Goal: Information Seeking & Learning: Find specific fact

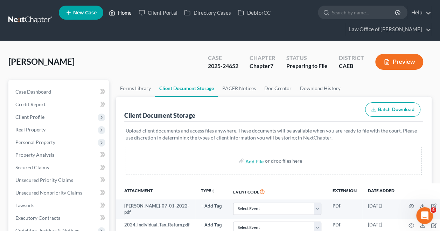
click at [124, 14] on link "Home" at bounding box center [120, 12] width 30 height 13
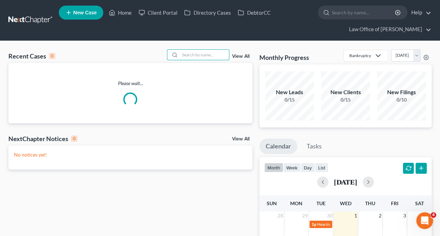
click at [202, 52] on input "search" at bounding box center [204, 55] width 49 height 10
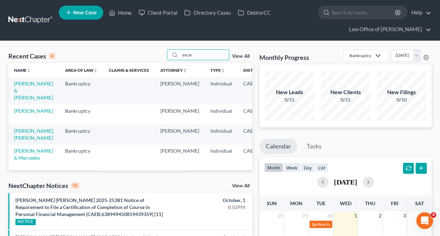
type input "oscar"
click at [24, 87] on link "[PERSON_NAME] & [PERSON_NAME]" at bounding box center [33, 90] width 39 height 20
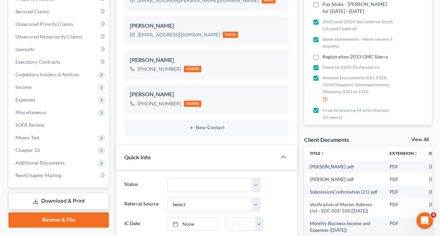
scroll to position [1431, 0]
click at [43, 165] on span "Additional Documents" at bounding box center [59, 162] width 99 height 13
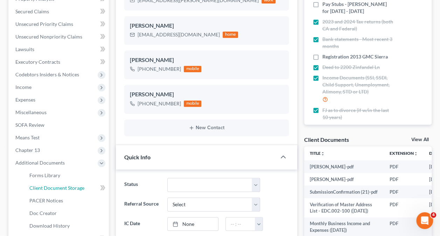
click at [71, 191] on link "Client Document Storage" at bounding box center [66, 188] width 85 height 13
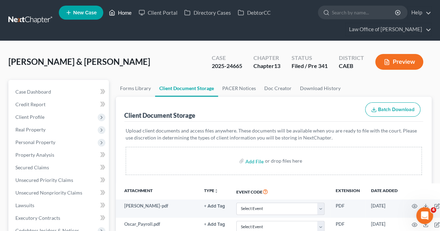
click at [121, 12] on link "Home" at bounding box center [120, 12] width 30 height 13
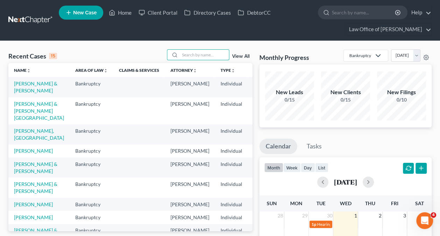
click at [202, 56] on input "search" at bounding box center [204, 55] width 49 height 10
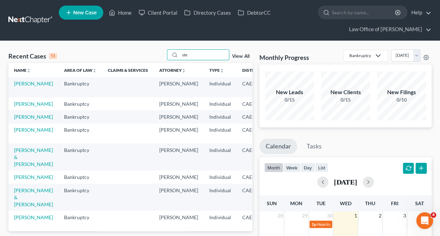
type input "ste"
click at [27, 86] on link "[PERSON_NAME]" at bounding box center [33, 83] width 39 height 6
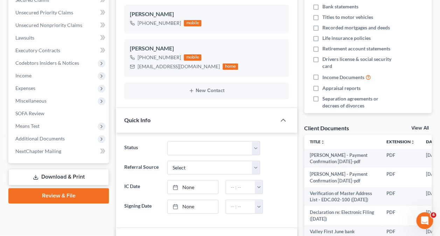
scroll to position [398, 0]
click at [59, 136] on span "Additional Documents" at bounding box center [39, 138] width 49 height 6
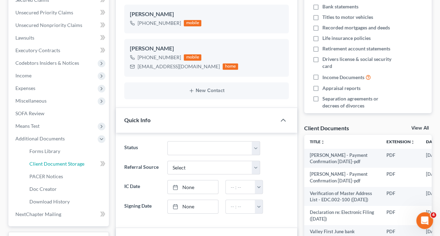
click at [76, 167] on link "Client Document Storage" at bounding box center [66, 163] width 85 height 13
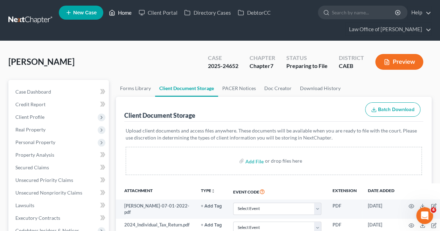
click at [126, 17] on link "Home" at bounding box center [120, 12] width 30 height 13
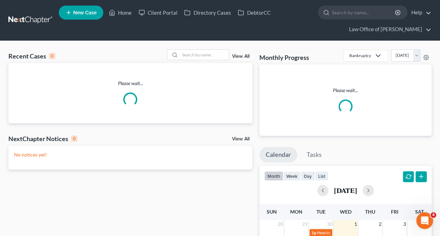
click at [187, 56] on input "search" at bounding box center [204, 55] width 49 height 10
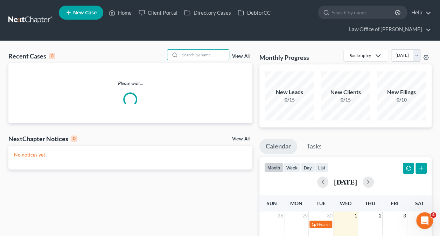
click at [187, 56] on input "search" at bounding box center [204, 55] width 49 height 10
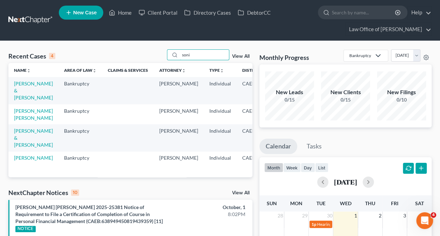
type input "soni"
click at [22, 116] on link "[PERSON_NAME] [PERSON_NAME]" at bounding box center [33, 114] width 39 height 13
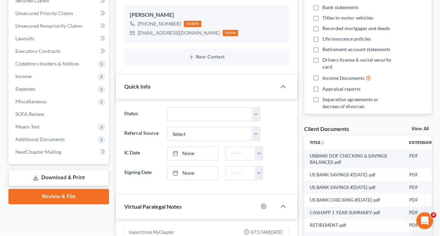
scroll to position [168, 0]
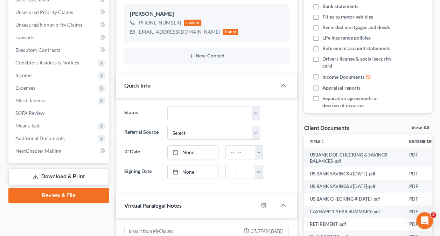
click at [66, 142] on span "Additional Documents" at bounding box center [59, 138] width 99 height 13
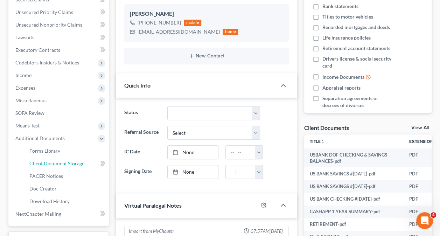
click at [73, 163] on span "Client Document Storage" at bounding box center [56, 163] width 55 height 6
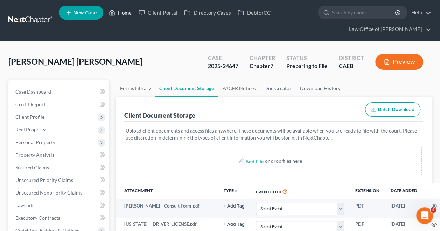
click at [126, 13] on link "Home" at bounding box center [120, 12] width 30 height 13
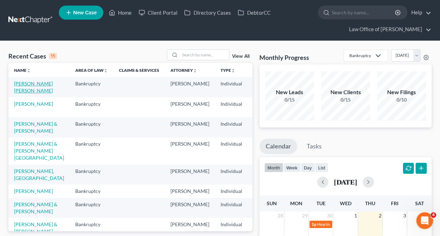
click at [28, 90] on link "[PERSON_NAME] [PERSON_NAME]" at bounding box center [33, 86] width 39 height 13
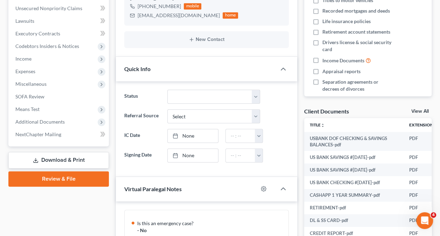
scroll to position [340, 0]
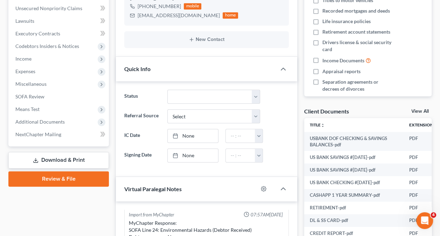
click at [34, 119] on span "Additional Documents" at bounding box center [39, 122] width 49 height 6
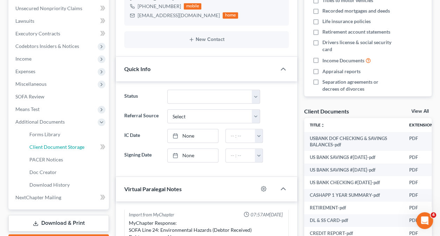
click at [54, 146] on span "Client Document Storage" at bounding box center [56, 147] width 55 height 6
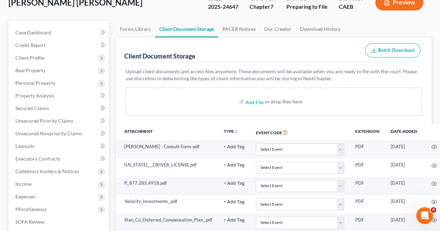
scroll to position [52, 0]
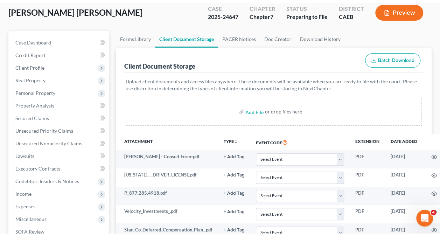
scroll to position [0, 0]
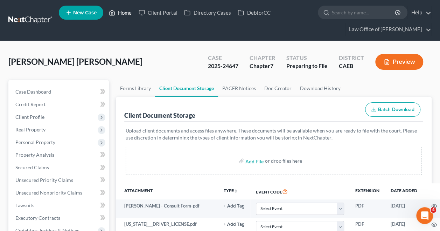
click at [118, 16] on link "Home" at bounding box center [120, 12] width 30 height 13
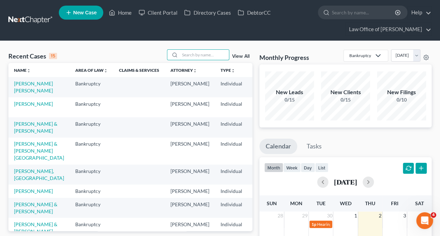
click at [204, 54] on input "search" at bounding box center [204, 55] width 49 height 10
paste input "[PERSON_NAME] -"
type input "Alejandra Sanchez"
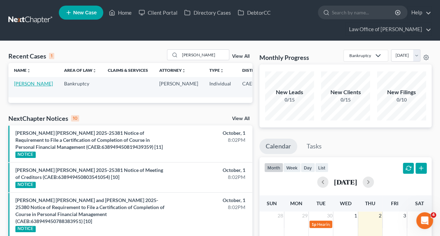
click at [26, 83] on link "Sanchez, Alejandra" at bounding box center [33, 83] width 39 height 6
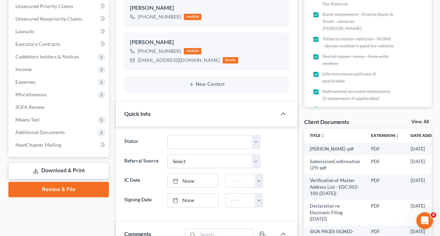
scroll to position [1478, 0]
click at [54, 127] on span "Additional Documents" at bounding box center [59, 132] width 99 height 13
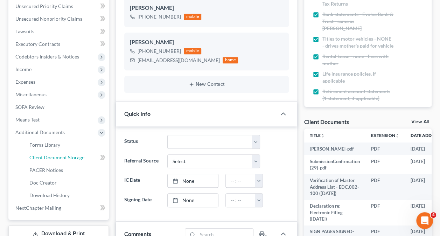
click at [70, 154] on span "Client Document Storage" at bounding box center [56, 157] width 55 height 6
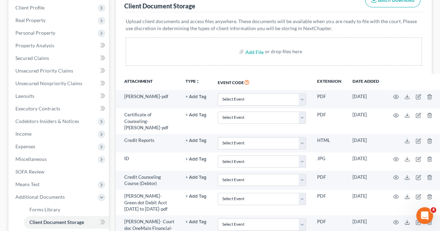
scroll to position [206, 0]
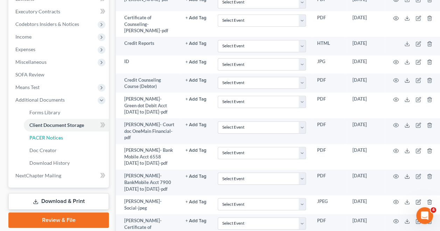
click at [55, 136] on span "PACER Notices" at bounding box center [46, 137] width 34 height 6
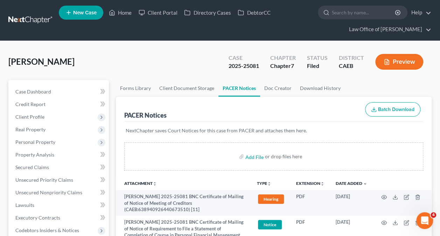
scroll to position [244, 0]
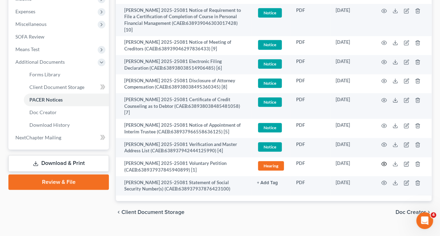
click at [383, 161] on icon "button" at bounding box center [384, 164] width 6 height 6
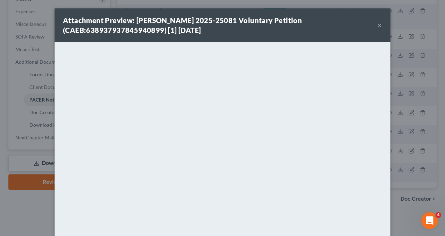
click at [200, 21] on strong "Attachment Preview: Alejandra Sanchez 2025-25081 Voluntary Petition (CAEB:63893…" at bounding box center [182, 25] width 239 height 18
click at [400, 71] on div "Attachment Preview: Alejandra Sanchez 2025-25081 Voluntary Petition (CAEB:63893…" at bounding box center [222, 118] width 445 height 236
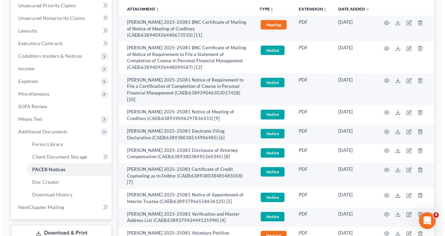
scroll to position [177, 0]
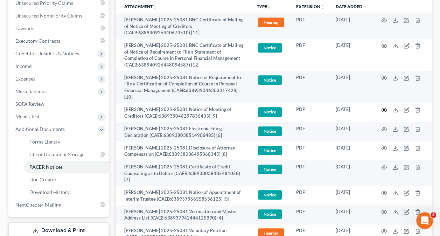
click at [384, 107] on icon "button" at bounding box center [384, 110] width 6 height 6
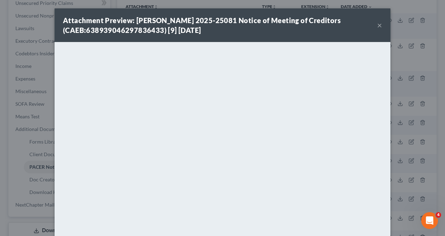
click at [25, 112] on div "Attachment Preview: Alejandra Sanchez 2025-25081 Notice of Meeting of Creditors…" at bounding box center [222, 118] width 445 height 236
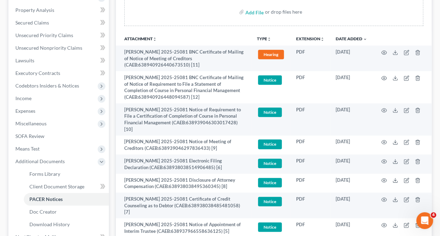
scroll to position [0, 0]
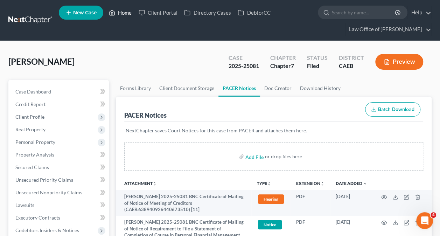
click at [127, 10] on link "Home" at bounding box center [120, 12] width 30 height 13
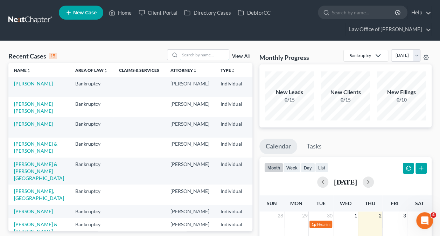
click at [206, 59] on input "search" at bounding box center [204, 55] width 49 height 10
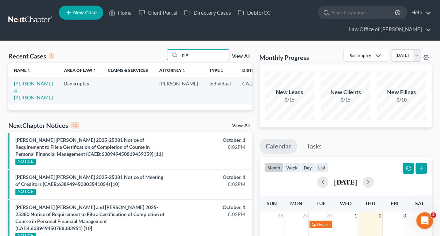
type input "put"
click at [27, 91] on link "Putnam, Amanda & Marc" at bounding box center [33, 90] width 39 height 20
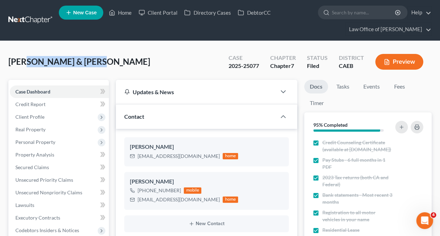
scroll to position [1101, 0]
drag, startPoint x: 107, startPoint y: 58, endPoint x: 7, endPoint y: 67, distance: 100.1
copy span "Putnam, Amanda & Marc"
click at [140, 54] on div "Putnam, Amanda & Marc Upgraded Case 2025-25077 Chapter Chapter 7 Status Filed D…" at bounding box center [219, 64] width 423 height 30
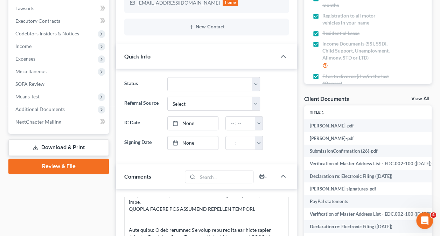
scroll to position [215, 0]
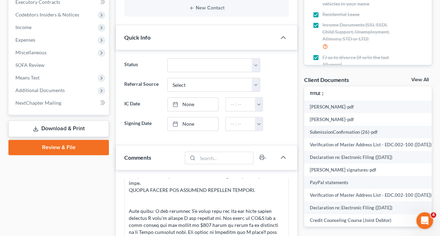
click at [56, 87] on span "Additional Documents" at bounding box center [39, 90] width 49 height 6
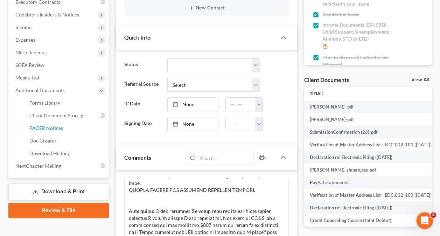
click at [70, 126] on link "PACER Notices" at bounding box center [66, 128] width 85 height 13
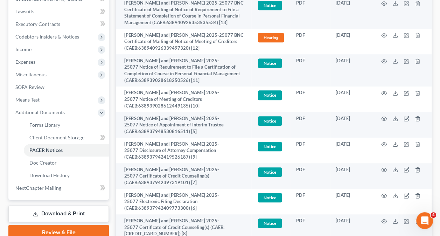
scroll to position [295, 0]
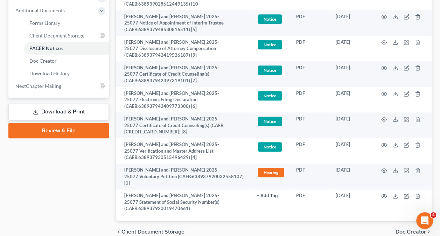
drag, startPoint x: 386, startPoint y: 146, endPoint x: 383, endPoint y: 143, distance: 4.0
click at [383, 163] on td at bounding box center [402, 176] width 59 height 26
click at [383, 168] on icon "button" at bounding box center [384, 171] width 6 height 6
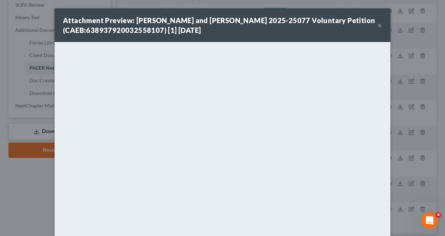
click at [242, 24] on div "Attachment Preview: Amanda Putnam and Marc Putnam 2025-25077 Voluntary Petition…" at bounding box center [220, 25] width 314 height 20
click at [377, 25] on button "×" at bounding box center [379, 25] width 5 height 8
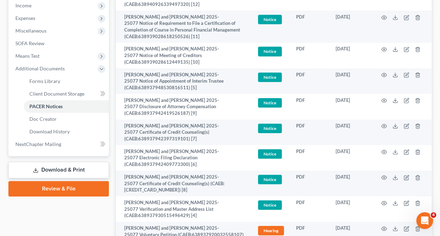
scroll to position [236, 0]
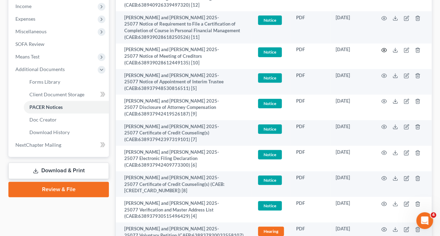
click at [383, 48] on icon "button" at bounding box center [384, 50] width 6 height 6
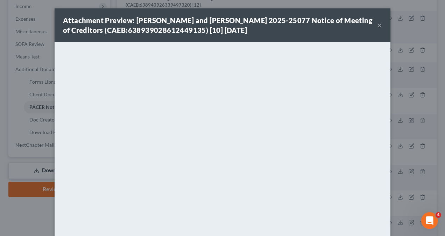
click at [377, 22] on button "×" at bounding box center [379, 25] width 5 height 8
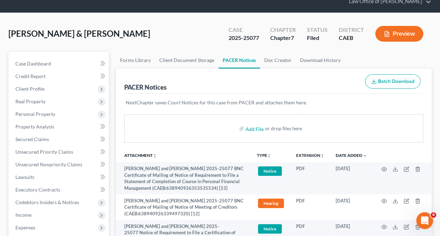
scroll to position [0, 0]
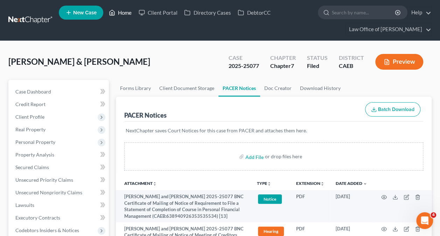
click at [120, 10] on link "Home" at bounding box center [120, 12] width 30 height 13
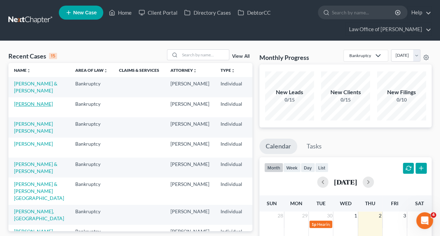
click at [33, 107] on link "Sanchez, Alejandra" at bounding box center [33, 104] width 39 height 6
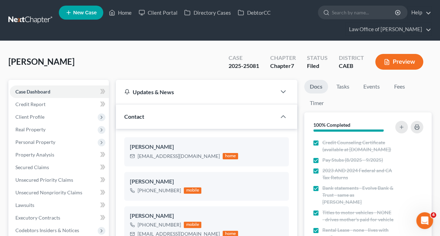
scroll to position [42, 0]
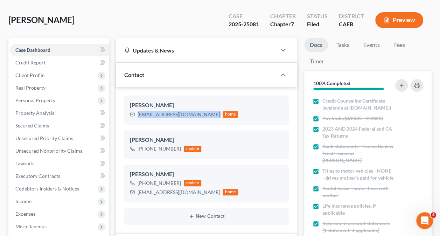
drag, startPoint x: 217, startPoint y: 113, endPoint x: 137, endPoint y: 123, distance: 80.3
click at [137, 123] on div "Alejandra Sanchez alejandrasanchez74526@gmail.com home" at bounding box center [206, 110] width 164 height 29
copy div "alejandrasanchez74526@gmail.com"
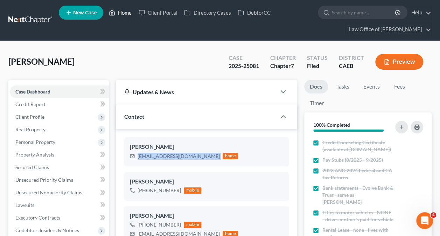
click at [122, 7] on link "Home" at bounding box center [120, 12] width 30 height 13
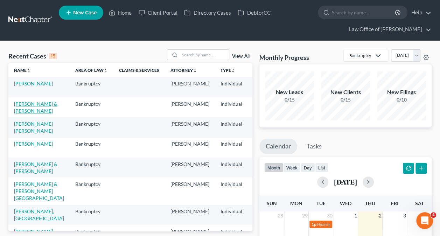
click at [30, 106] on link "Putnam, Amanda & Marc" at bounding box center [35, 107] width 43 height 13
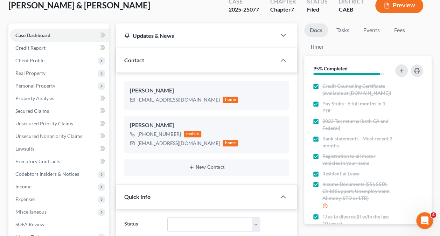
scroll to position [58, 0]
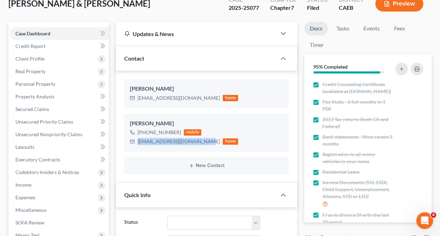
drag, startPoint x: 206, startPoint y: 144, endPoint x: 138, endPoint y: 149, distance: 68.7
click at [138, 149] on div "Amanda Putnam +1 (209) 531-6232 mobile mrs.amandaputnam@gmail.com home" at bounding box center [206, 133] width 164 height 38
copy div "mrs.amandaputnam@gmail.com"
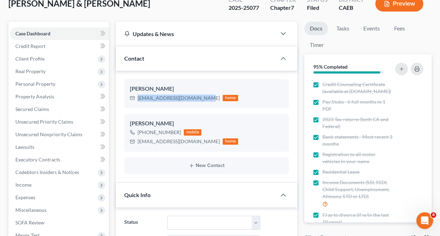
drag, startPoint x: 204, startPoint y: 98, endPoint x: 139, endPoint y: 105, distance: 65.4
click at [139, 105] on div "Marc Putnam marcpierreputnam@gmail.com home" at bounding box center [206, 93] width 164 height 29
copy div "marcpierreputnam@gmail.com"
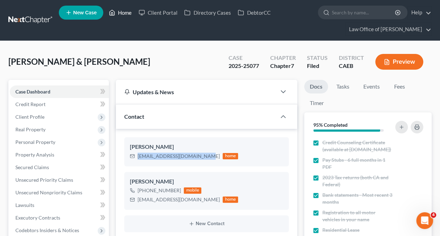
click at [126, 15] on link "Home" at bounding box center [120, 12] width 30 height 13
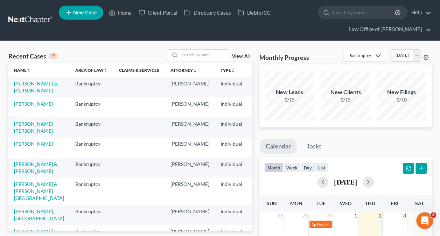
click at [131, 51] on div "Recent Cases 15 View All" at bounding box center [130, 56] width 244 height 14
click at [214, 55] on input "search" at bounding box center [204, 55] width 49 height 10
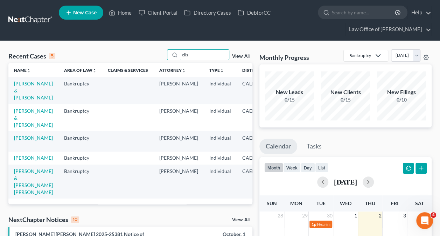
type input "elis"
click at [22, 141] on link "Soliz, Elisia" at bounding box center [33, 138] width 39 height 6
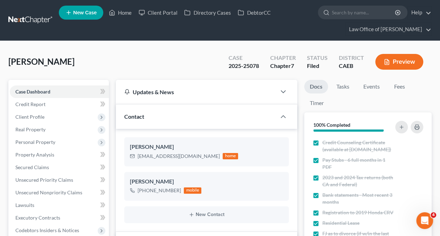
scroll to position [1085, 0]
drag, startPoint x: 55, startPoint y: 59, endPoint x: 2, endPoint y: 66, distance: 53.6
copy span "Soliz, Elisia"
drag, startPoint x: 185, startPoint y: 155, endPoint x: 136, endPoint y: 157, distance: 48.3
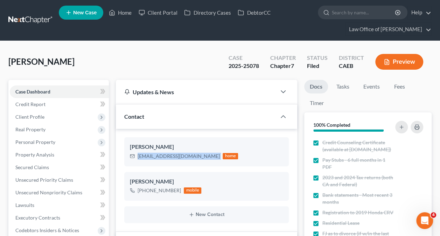
click at [136, 157] on div "ecsoliz83@gmail.com home" at bounding box center [184, 155] width 108 height 9
copy div "ecsoliz83@gmail.com"
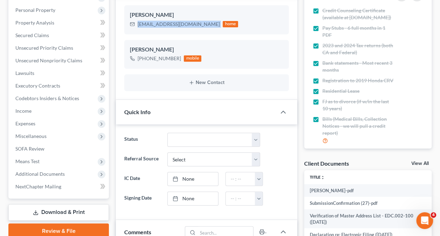
scroll to position [132, 0]
click at [73, 172] on span "Additional Documents" at bounding box center [59, 173] width 99 height 13
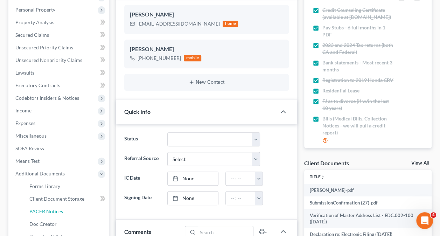
click at [62, 208] on span "PACER Notices" at bounding box center [46, 211] width 34 height 6
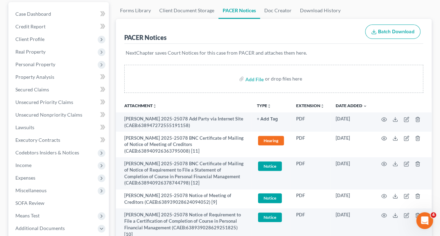
scroll to position [110, 0]
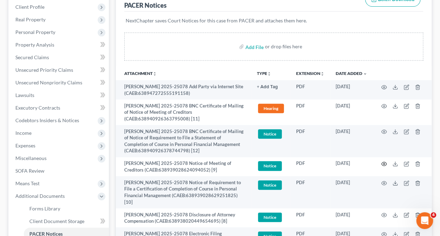
click at [385, 162] on icon "button" at bounding box center [384, 164] width 6 height 6
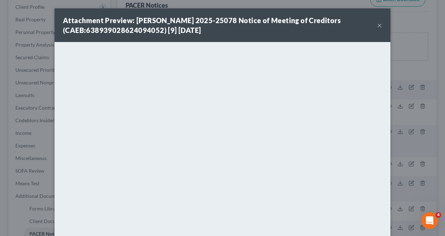
click at [406, 61] on div "Attachment Preview: Elisia Christina Soliz 2025-25078 Notice of Meeting of Cred…" at bounding box center [222, 118] width 445 height 236
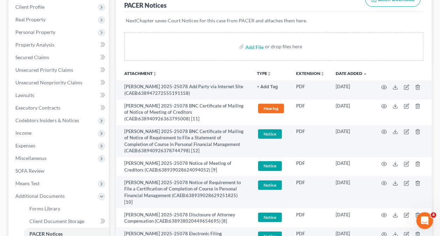
scroll to position [0, 0]
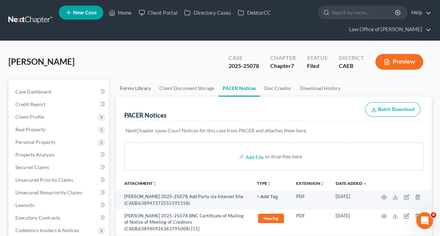
click at [126, 84] on link "Forms Library" at bounding box center [135, 88] width 39 height 17
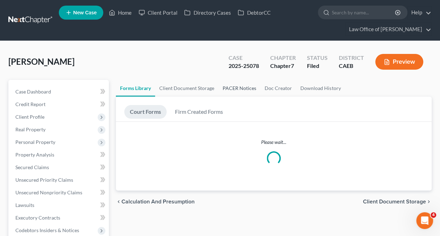
click at [233, 89] on link "PACER Notices" at bounding box center [239, 88] width 42 height 17
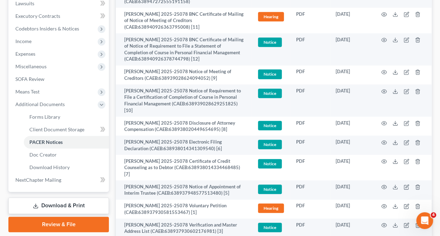
scroll to position [263, 0]
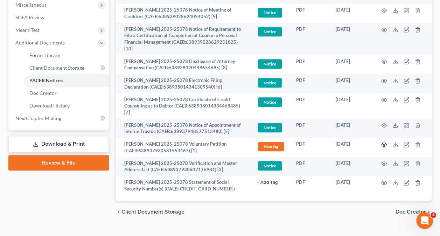
click at [386, 142] on icon "button" at bounding box center [384, 145] width 6 height 6
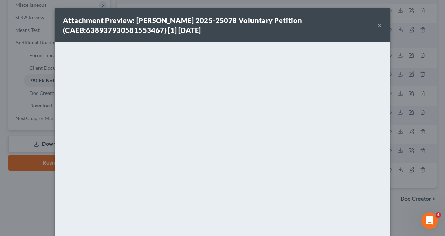
click at [228, 20] on strong "Attachment Preview: Elisia Christina Soliz 2025-25078 Voluntary Petition (CAEB:…" at bounding box center [182, 25] width 239 height 18
click at [418, 65] on div "Attachment Preview: Elisia Christina Soliz 2025-25078 Voluntary Petition (CAEB:…" at bounding box center [222, 118] width 445 height 236
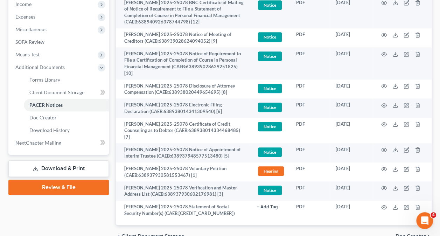
scroll to position [238, 0]
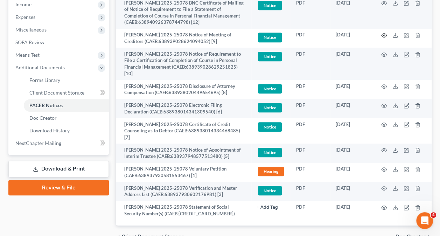
click at [383, 33] on icon "button" at bounding box center [384, 36] width 6 height 6
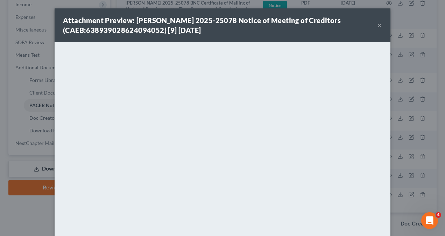
click at [402, 114] on div "Attachment Preview: Elisia Christina Soliz 2025-25078 Notice of Meeting of Cred…" at bounding box center [222, 118] width 445 height 236
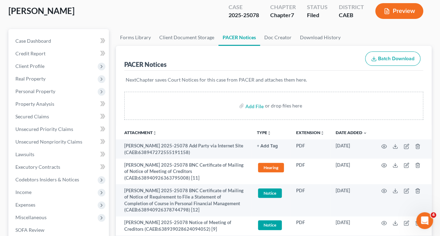
scroll to position [0, 0]
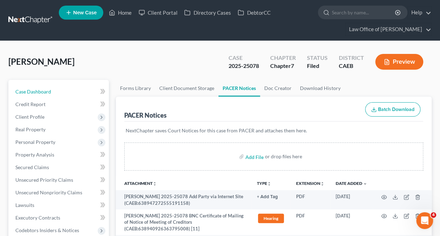
click at [45, 86] on link "Case Dashboard" at bounding box center [59, 91] width 99 height 13
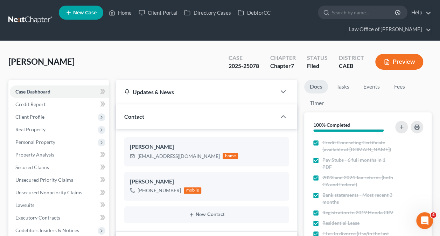
scroll to position [1085, 0]
click at [123, 13] on link "Home" at bounding box center [120, 12] width 30 height 13
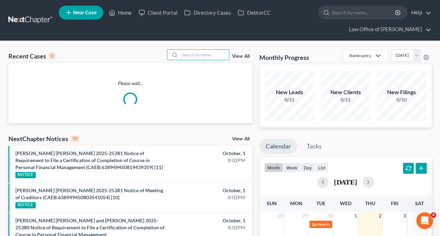
click at [204, 58] on input "search" at bounding box center [204, 55] width 49 height 10
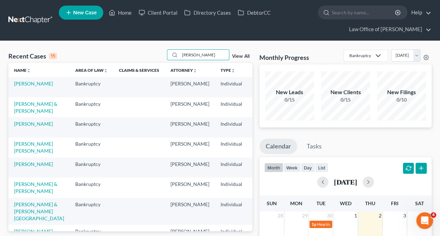
type input "silvia"
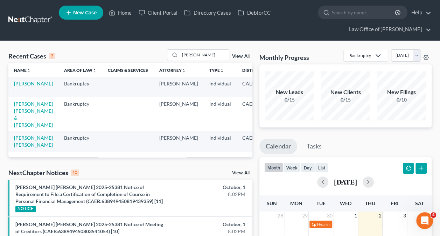
click at [21, 86] on link "Lopez, Silvia" at bounding box center [33, 83] width 39 height 6
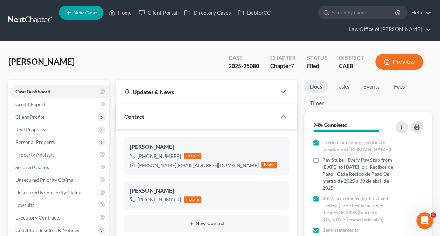
scroll to position [404, 0]
drag, startPoint x: 64, startPoint y: 61, endPoint x: 9, endPoint y: 61, distance: 54.9
click at [9, 61] on div "Lopez, Silvia Upgraded Case 2025-25080 Chapter Chapter 7 Status Filed District …" at bounding box center [219, 64] width 423 height 30
copy span "Lopez, Silvia"
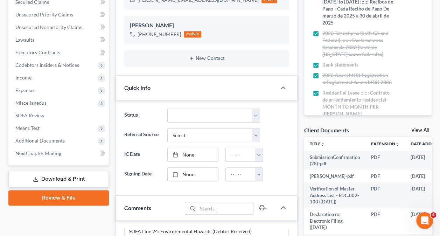
scroll to position [165, 0]
click at [47, 142] on span "Additional Documents" at bounding box center [39, 140] width 49 height 6
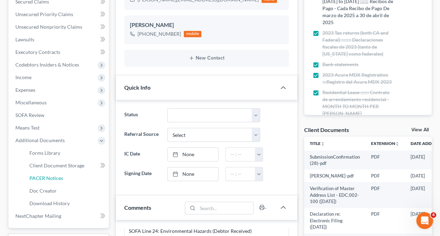
click at [62, 174] on link "PACER Notices" at bounding box center [66, 178] width 85 height 13
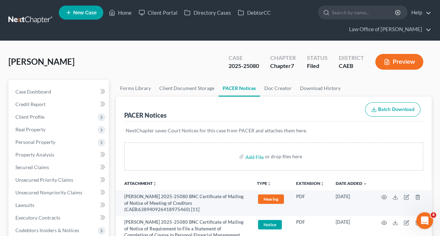
scroll to position [244, 0]
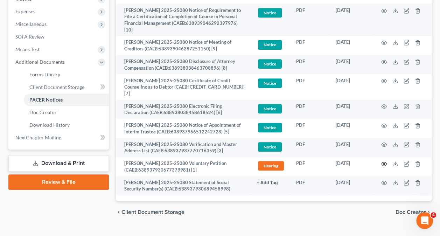
click at [385, 161] on icon "button" at bounding box center [384, 164] width 6 height 6
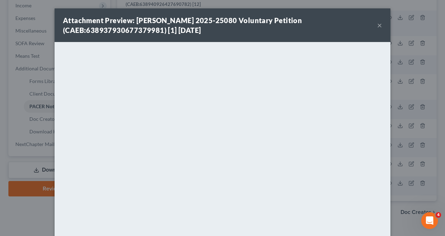
click at [419, 41] on div "Attachment Preview: Silvia Lopez 2025-25080 Voluntary Petition (CAEB:6389379306…" at bounding box center [222, 118] width 445 height 236
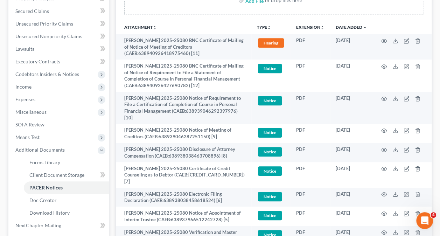
scroll to position [156, 0]
click at [385, 129] on icon "button" at bounding box center [383, 131] width 5 height 4
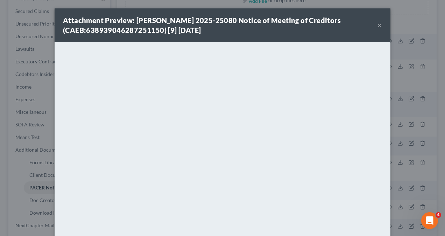
click at [17, 90] on div "Attachment Preview: Silvia Lopez 2025-25080 Notice of Meeting of Creditors (CAE…" at bounding box center [222, 118] width 445 height 236
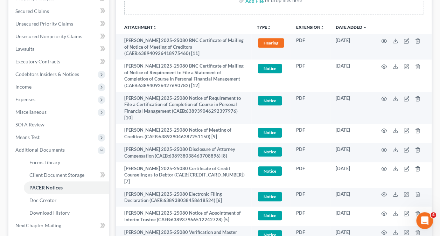
scroll to position [0, 0]
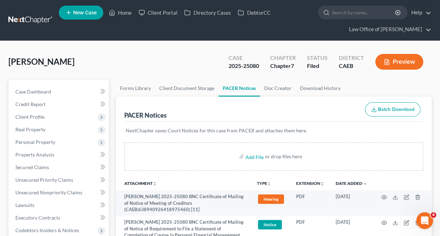
click at [56, 84] on div "Case Dashboard Payments Invoices Payments Payments Credit Report Client Profile…" at bounding box center [58, 236] width 100 height 313
click at [55, 87] on link "Case Dashboard" at bounding box center [59, 91] width 99 height 13
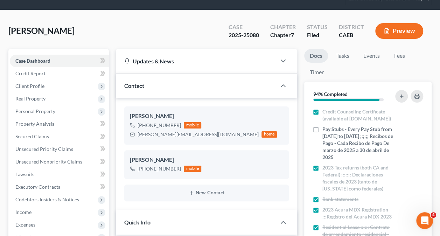
scroll to position [31, 0]
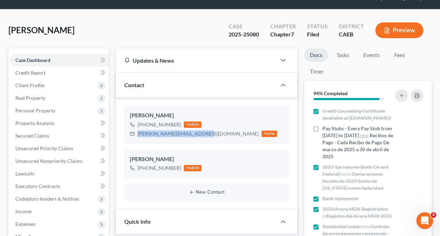
drag, startPoint x: 199, startPoint y: 133, endPoint x: 138, endPoint y: 133, distance: 60.5
click at [138, 133] on div "Silvia.m.lopez83@gmail.com home" at bounding box center [203, 133] width 147 height 9
copy div "Silvia.m.lopez83@gmail.com"
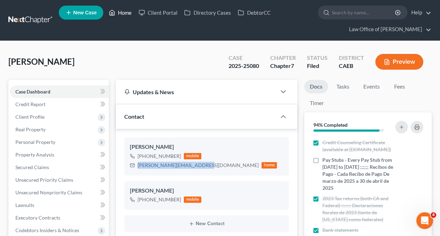
click at [121, 10] on link "Home" at bounding box center [120, 12] width 30 height 13
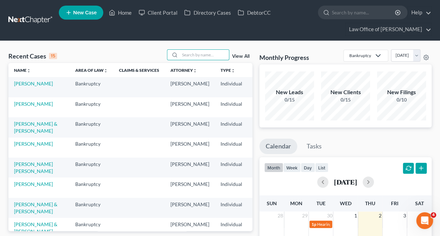
click at [203, 57] on input "search" at bounding box center [204, 55] width 49 height 10
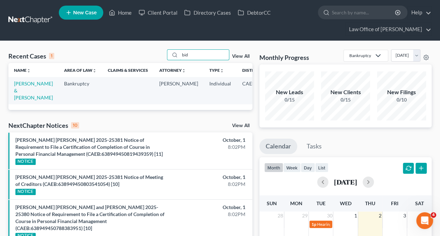
type input "bid"
click at [24, 86] on td "Bidinost, Ryan & Kylie" at bounding box center [33, 90] width 50 height 27
click at [22, 90] on link "Bidinost, Ryan & Kylie" at bounding box center [33, 90] width 39 height 20
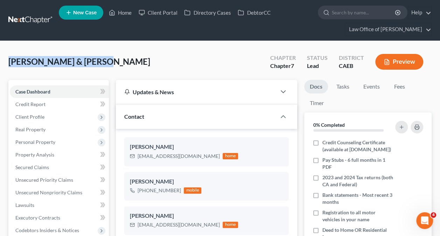
drag, startPoint x: 97, startPoint y: 61, endPoint x: 9, endPoint y: 67, distance: 88.4
click at [9, 67] on div "Bidinost, Ryan & Kylie Upgraded Chapter Chapter 7 Status Lead District CAEB Pre…" at bounding box center [219, 64] width 423 height 30
click at [111, 52] on div "Bidinost, Ryan & Kylie Upgraded Chapter Chapter 7 Status Lead District CAEB Pre…" at bounding box center [219, 64] width 423 height 30
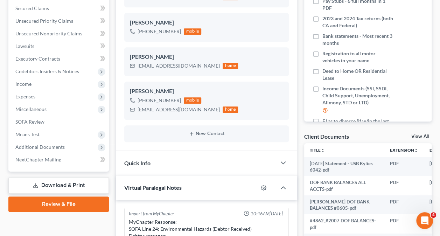
click at [72, 145] on span "Additional Documents" at bounding box center [59, 147] width 99 height 13
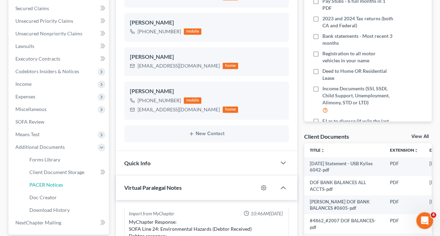
click at [67, 184] on link "PACER Notices" at bounding box center [66, 184] width 85 height 13
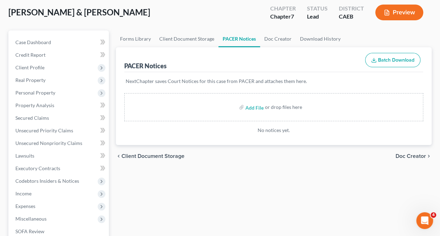
scroll to position [50, 0]
click at [59, 41] on link "Case Dashboard" at bounding box center [59, 42] width 99 height 13
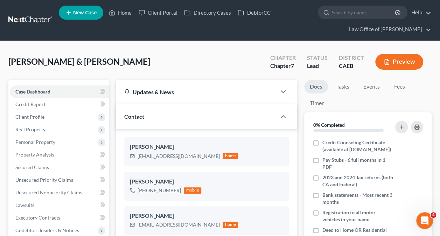
scroll to position [31, 0]
